Goal: Find specific fact: Find specific fact

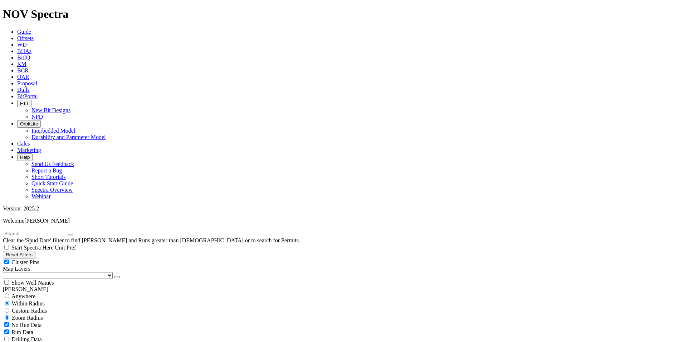
click at [52, 229] on input "text" at bounding box center [34, 233] width 63 height 8
type input "T293814"
click at [29, 293] on span "Anywhere" at bounding box center [23, 296] width 24 height 6
radio input "true"
radio input "false"
